Goal: Task Accomplishment & Management: Complete application form

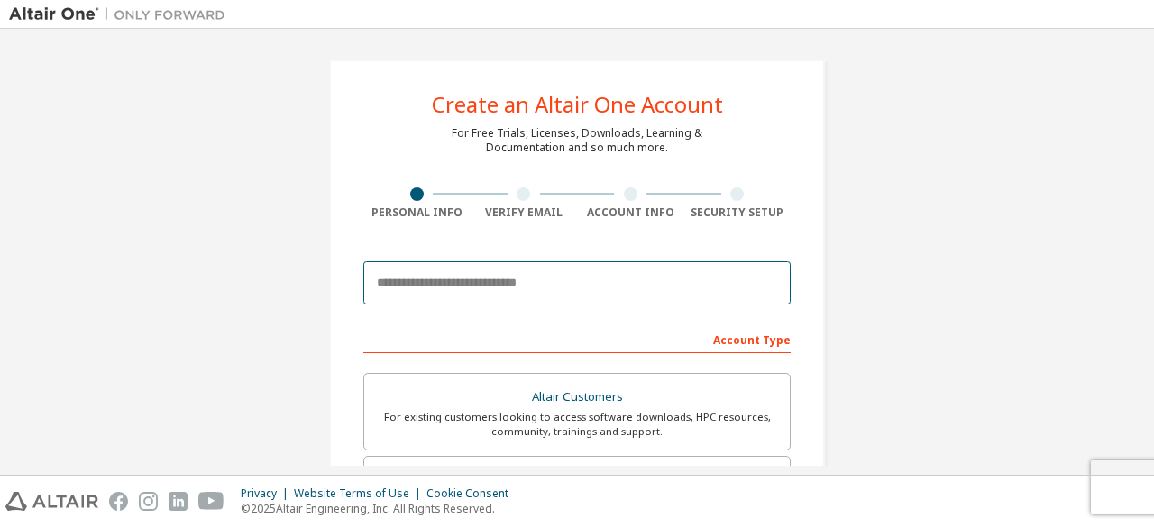
click at [647, 270] on input "email" at bounding box center [576, 282] width 427 height 43
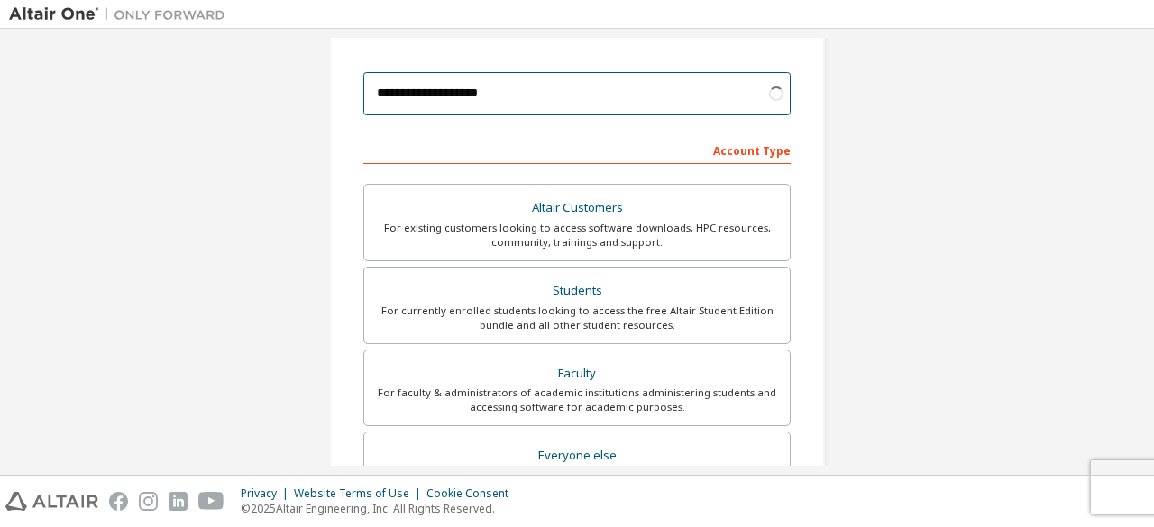
scroll to position [175, 0]
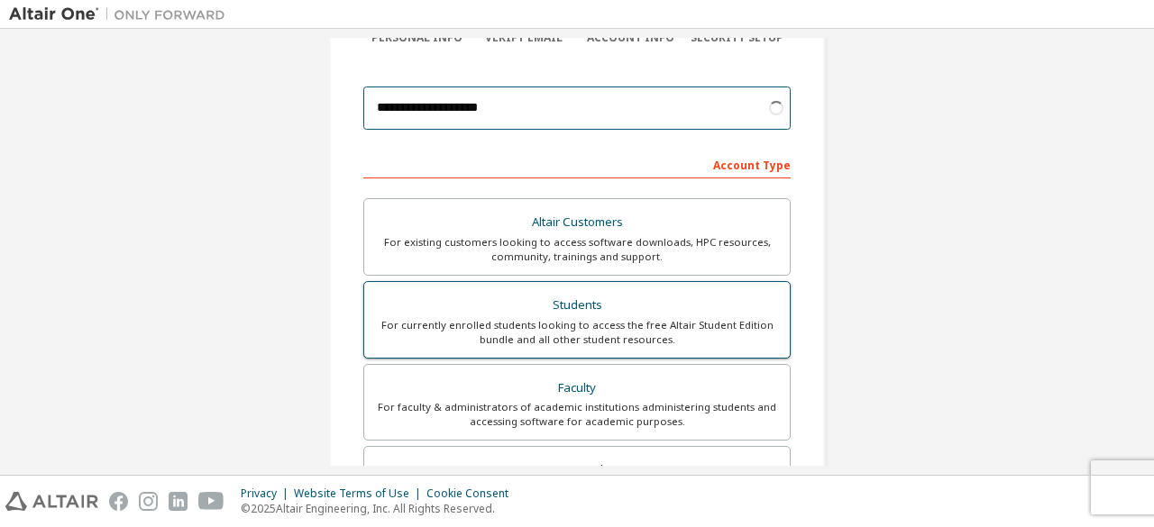
type input "**********"
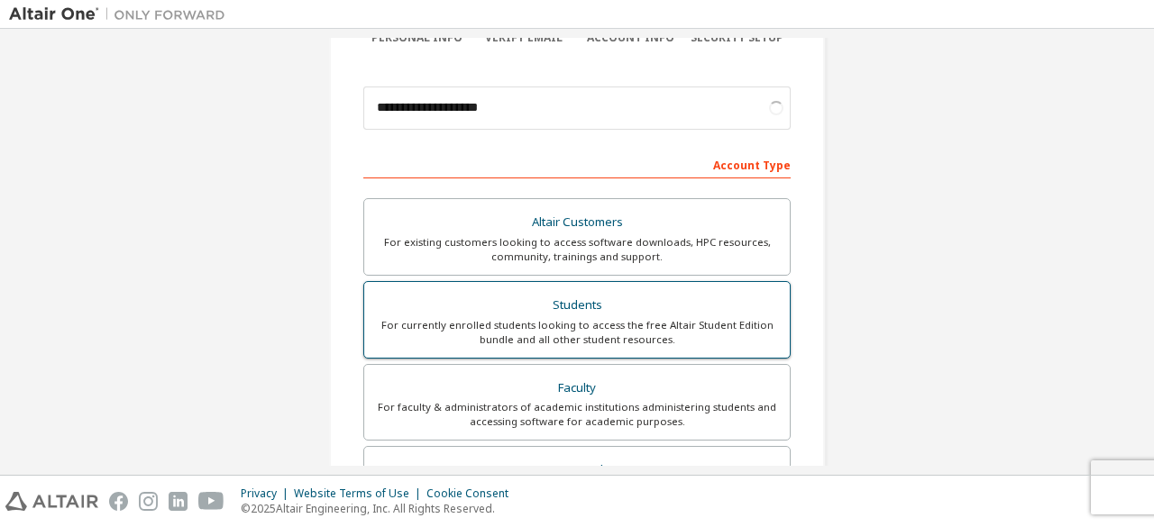
click at [626, 306] on div "Students" at bounding box center [577, 305] width 404 height 25
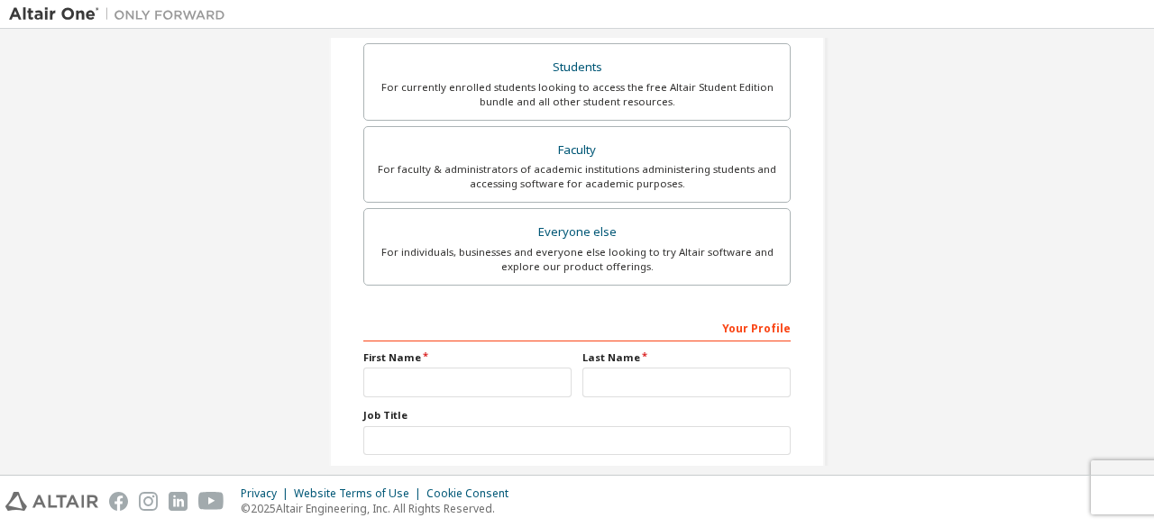
scroll to position [444, 0]
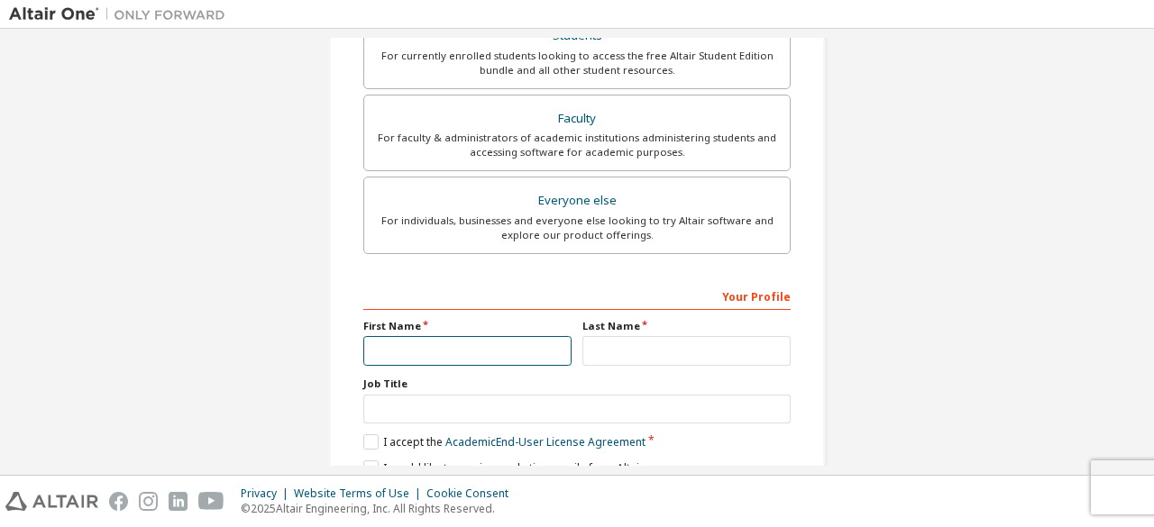
click at [474, 352] on input "text" at bounding box center [467, 351] width 208 height 30
type input "*******"
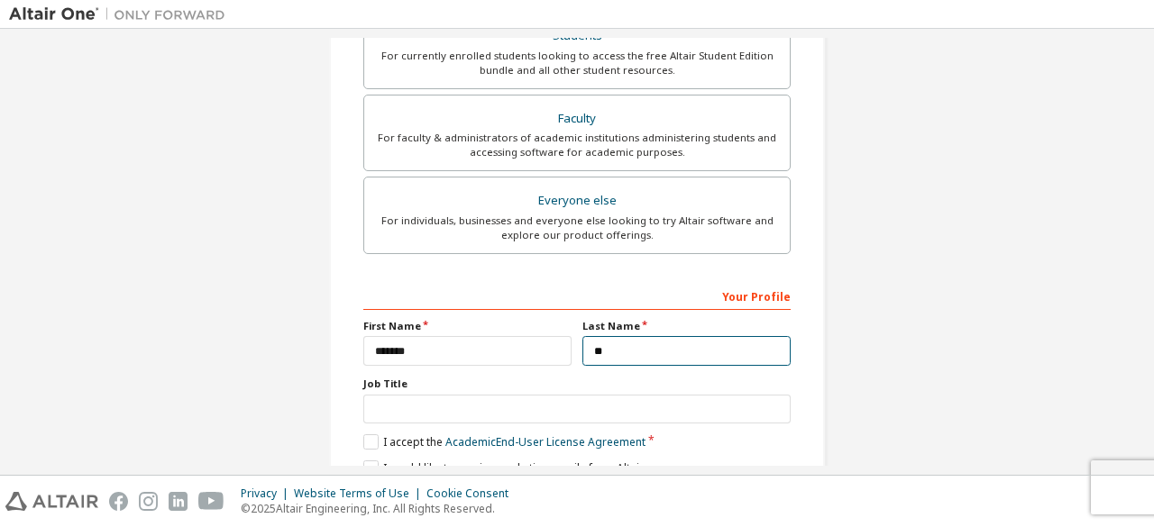
scroll to position [521, 0]
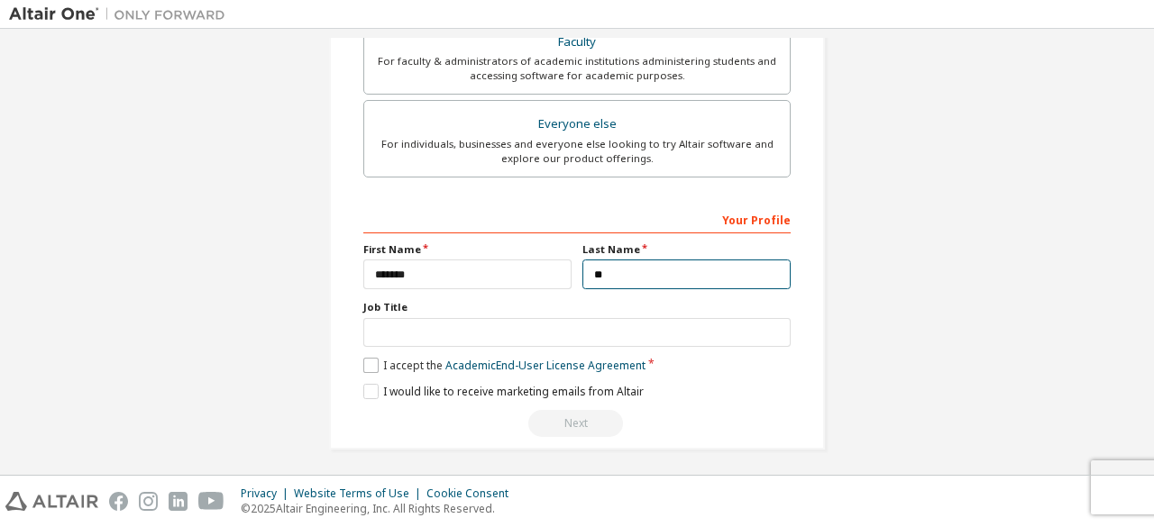
type input "**"
click at [363, 360] on label "I accept the Academic End-User License Agreement" at bounding box center [504, 365] width 282 height 15
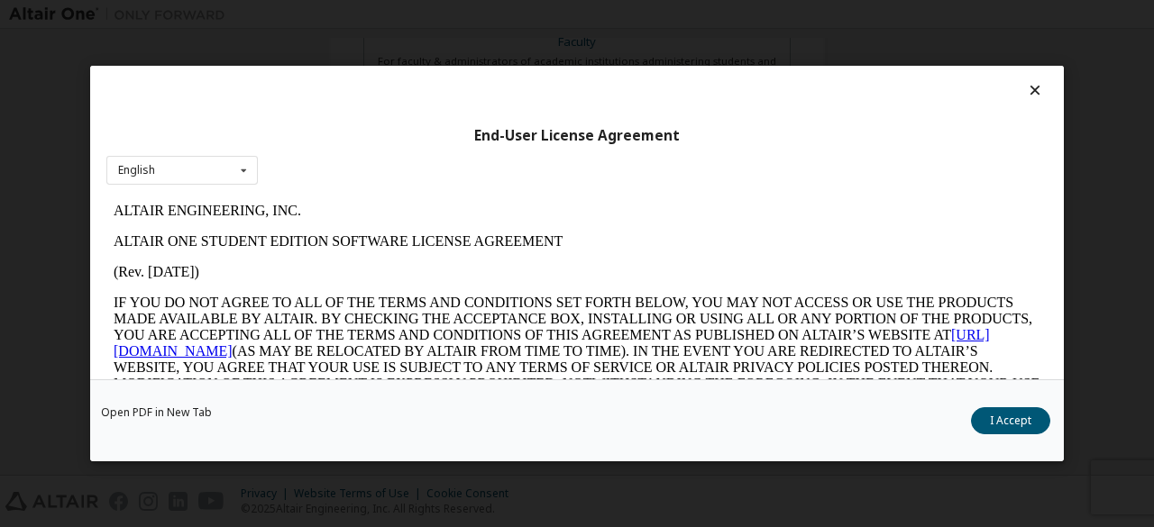
scroll to position [0, 0]
click at [1026, 425] on button "I Accept" at bounding box center [1010, 420] width 79 height 27
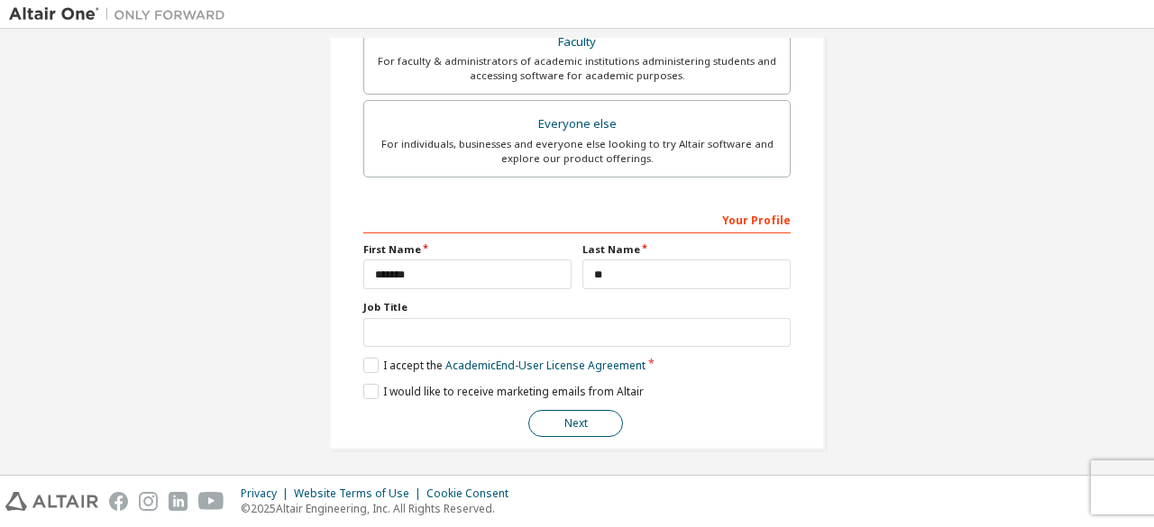
click at [540, 412] on button "Next" at bounding box center [575, 423] width 95 height 27
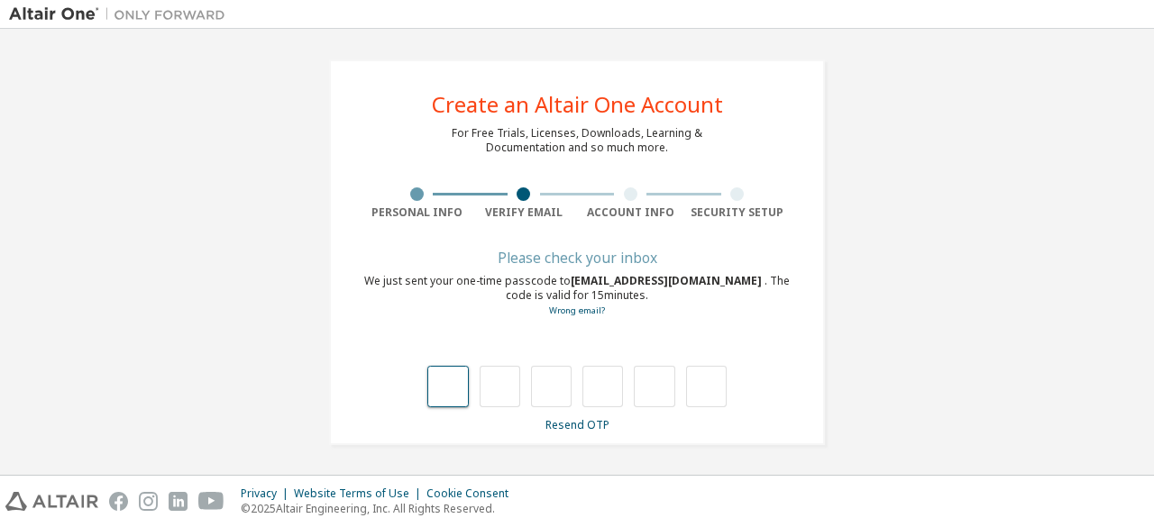
type input "*"
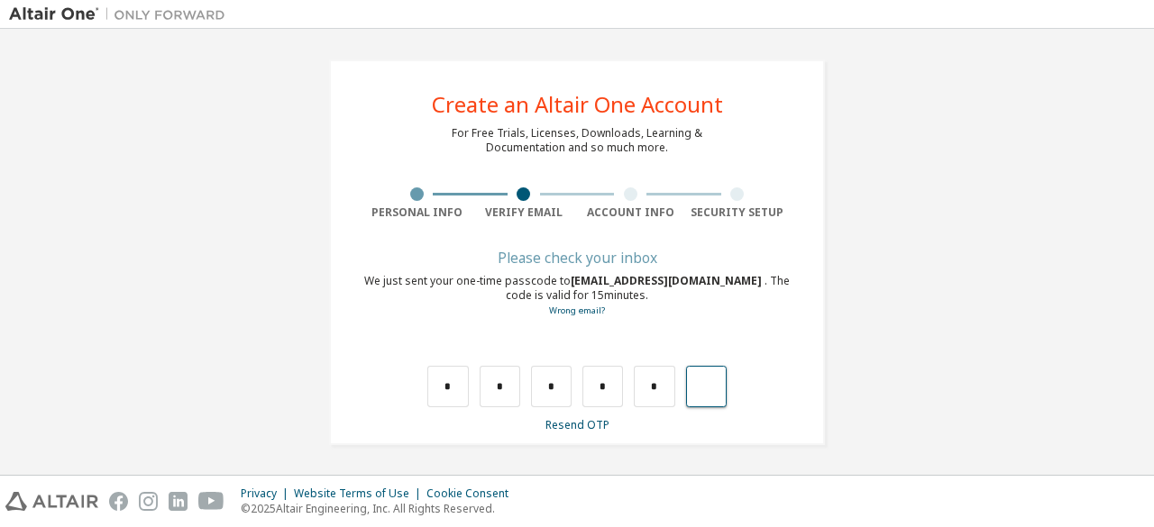
type input "*"
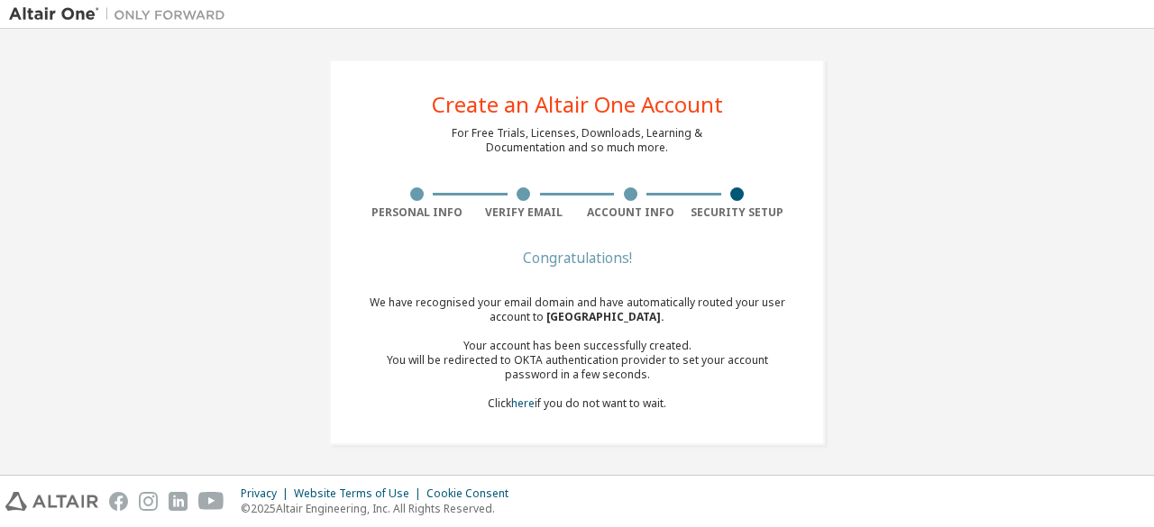
click at [1020, 257] on div "Create an Altair One Account For Free Trials, Licenses, Downloads, Learning & D…" at bounding box center [577, 252] width 1136 height 429
